Goal: Navigation & Orientation: Find specific page/section

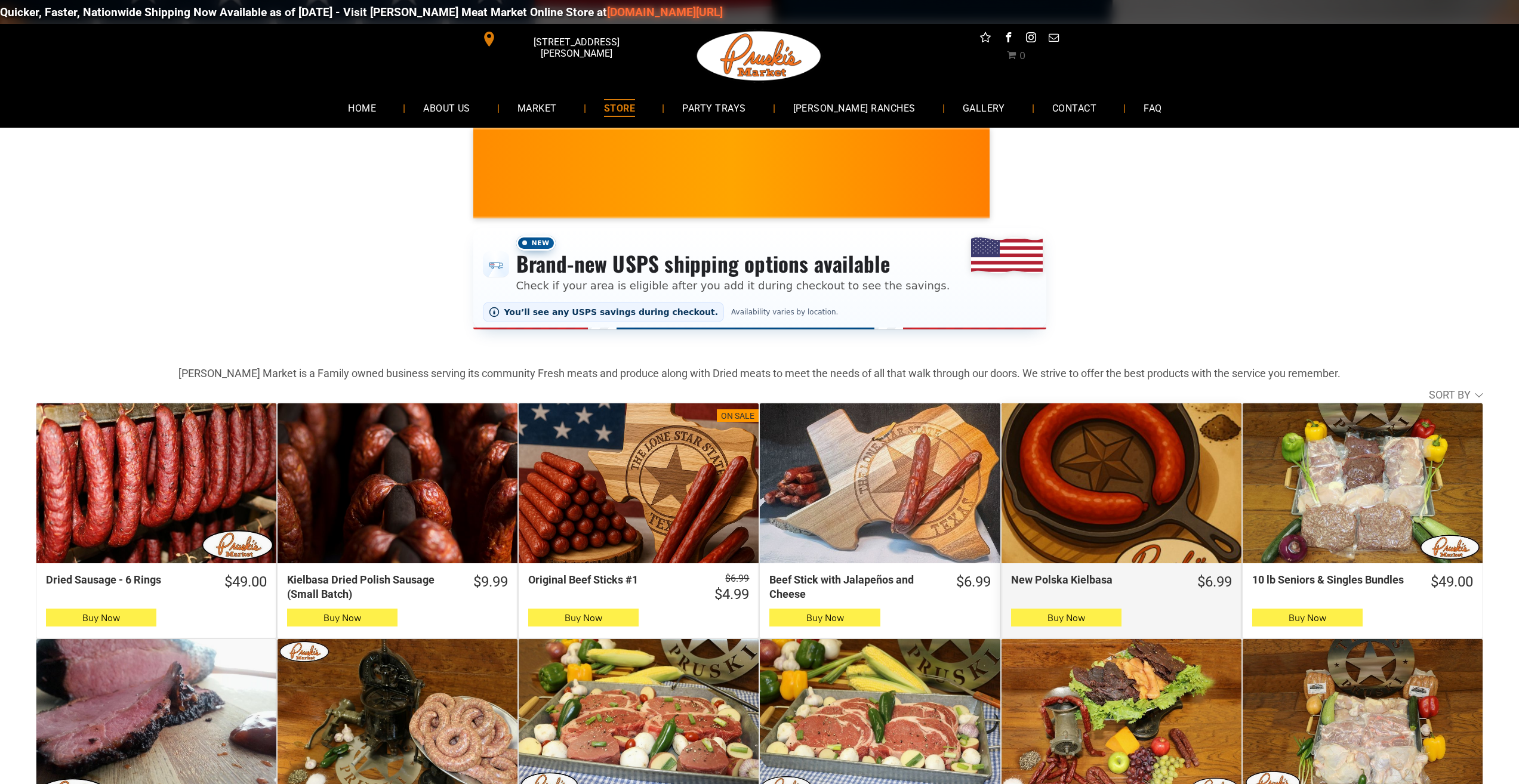
click at [1122, 434] on div "New Polska Kielbasa" at bounding box center [1121, 483] width 240 height 160
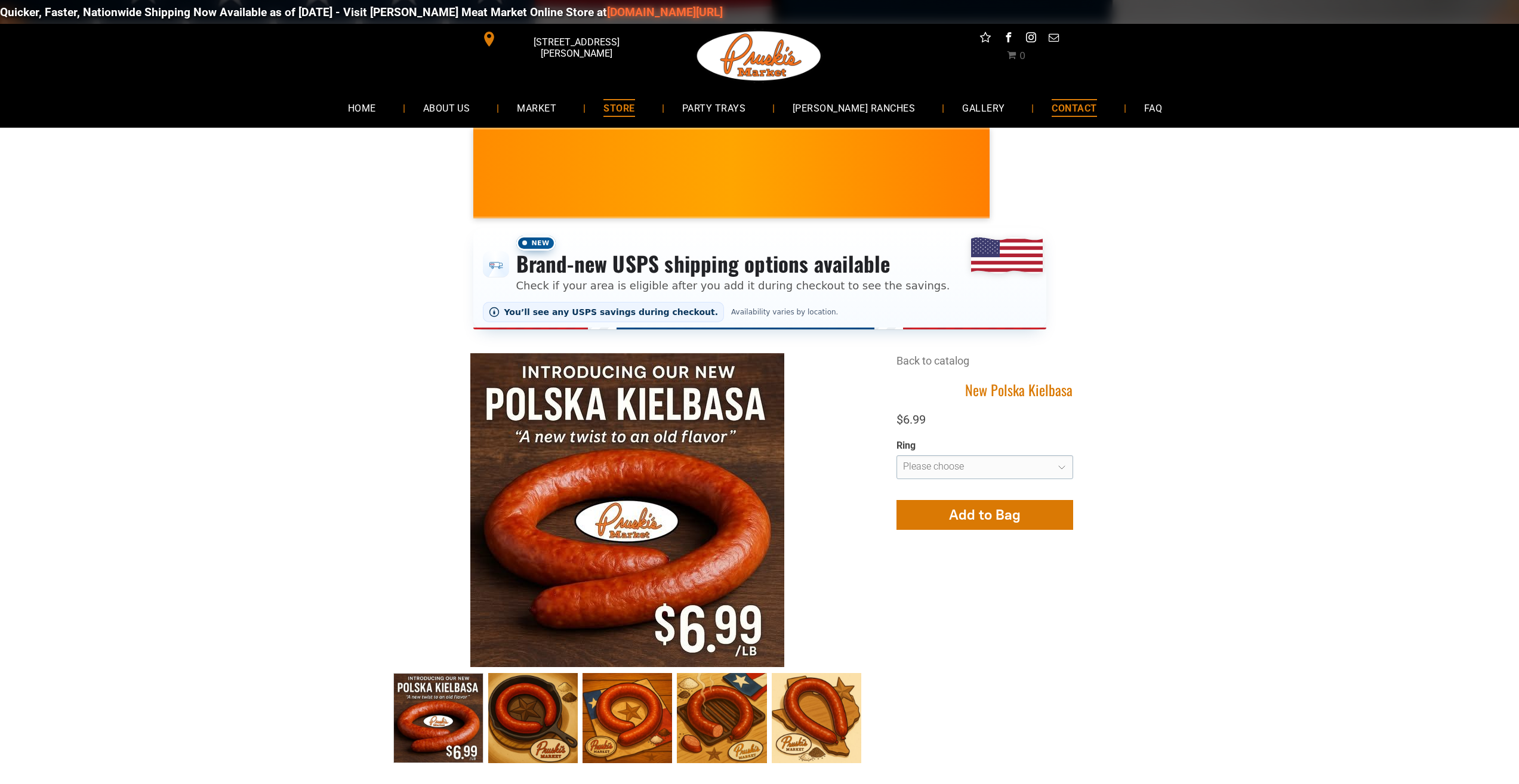
click at [1078, 114] on link "CONTACT" at bounding box center [1074, 107] width 80 height 31
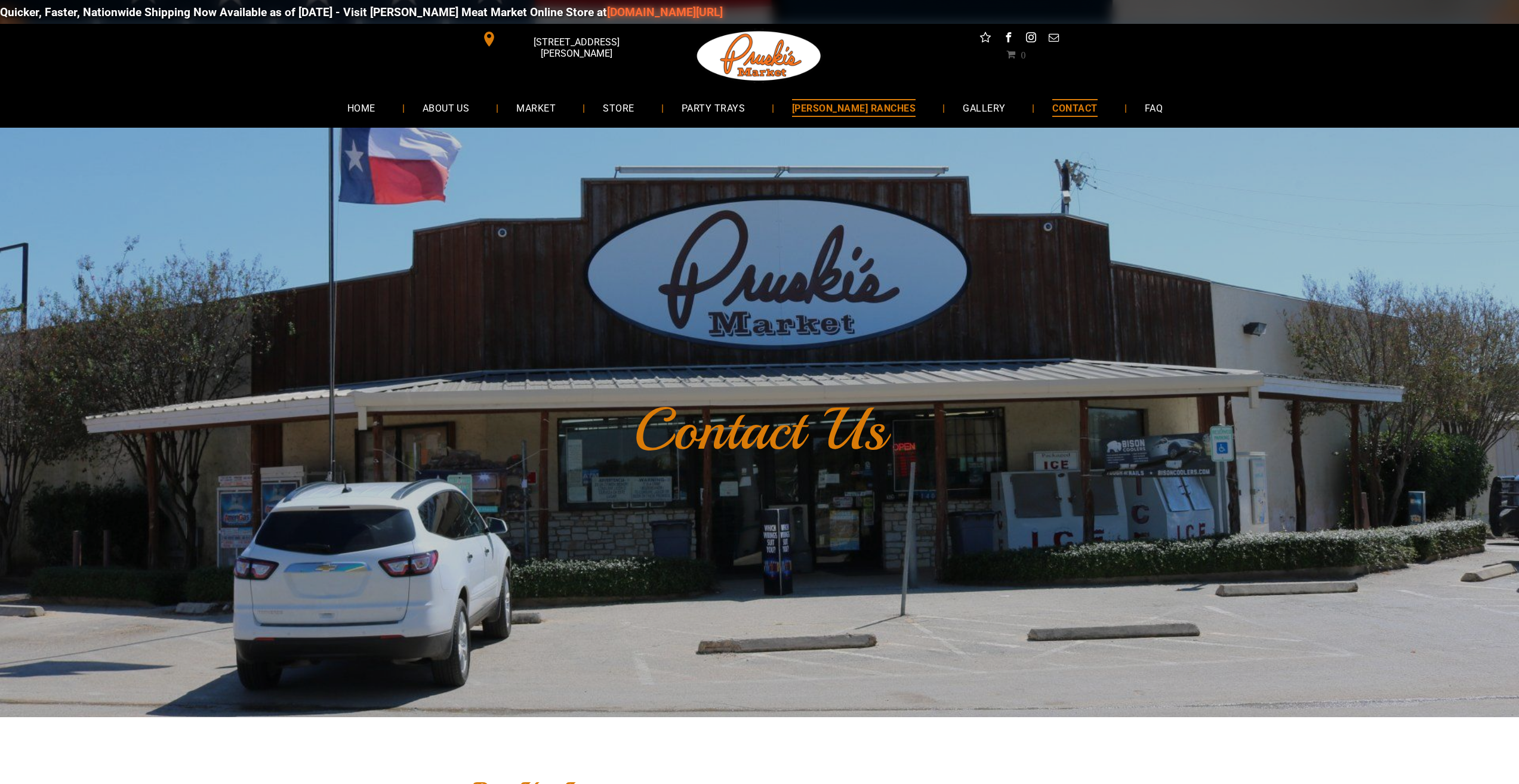
click at [858, 116] on span "[PERSON_NAME] RANCHES" at bounding box center [853, 108] width 124 height 17
